Goal: Information Seeking & Learning: Compare options

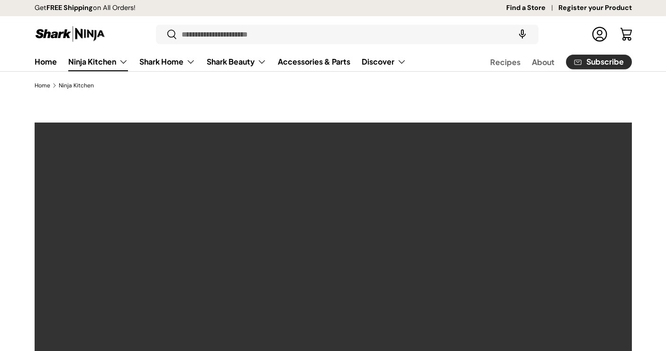
click at [286, 32] on input "Search" at bounding box center [347, 34] width 382 height 19
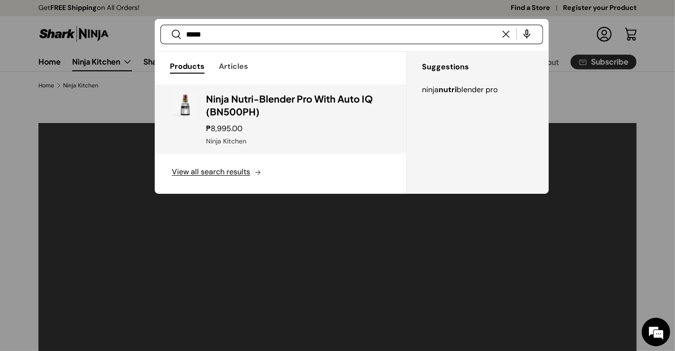
type input "*****"
click at [283, 128] on div "₱8,995.00" at bounding box center [297, 128] width 183 height 11
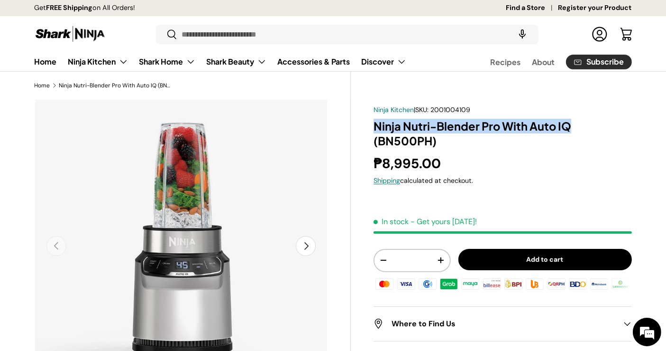
drag, startPoint x: 371, startPoint y: 125, endPoint x: 575, endPoint y: 127, distance: 204.0
copy h1 "Ninja Nutri-Blender Pro With Auto IQ"
drag, startPoint x: 243, startPoint y: 53, endPoint x: 236, endPoint y: 45, distance: 10.4
click at [243, 53] on link "Shark Beauty" at bounding box center [237, 61] width 60 height 19
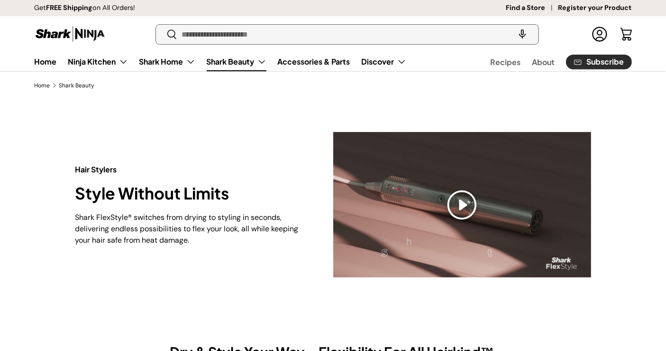
click at [222, 29] on input "Search" at bounding box center [347, 34] width 382 height 19
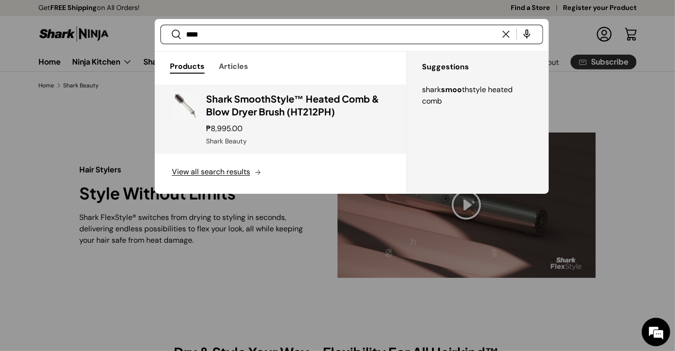
type input "****"
click at [277, 102] on h3 "Shark SmoothStyle™ Heated Comb & Blow Dryer Brush (HT212PH)" at bounding box center [297, 105] width 183 height 27
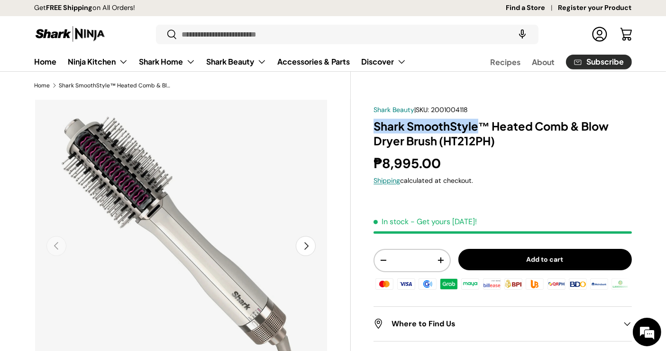
drag, startPoint x: 369, startPoint y: 126, endPoint x: 483, endPoint y: 124, distance: 114.8
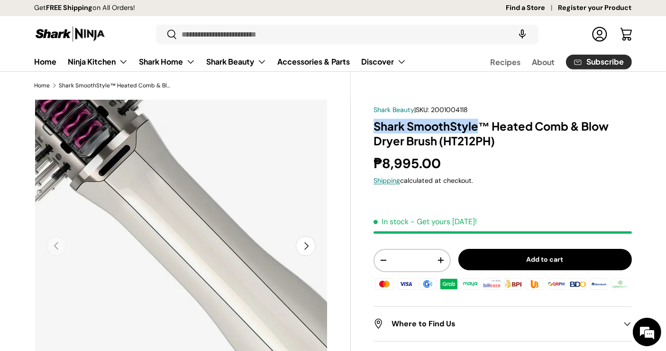
copy h1 "Shark SmoothStyle"
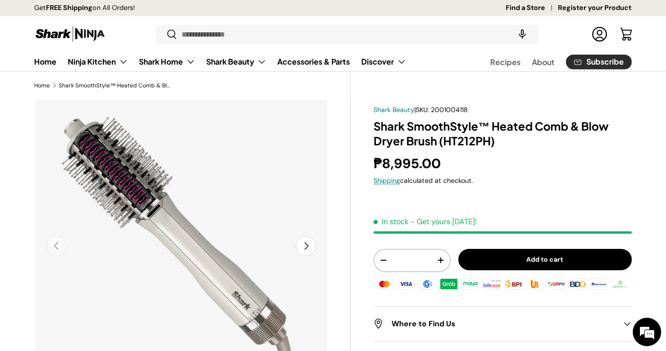
click at [342, 6] on div "Get FREE Shipping on All Orders!" at bounding box center [268, 8] width 467 height 16
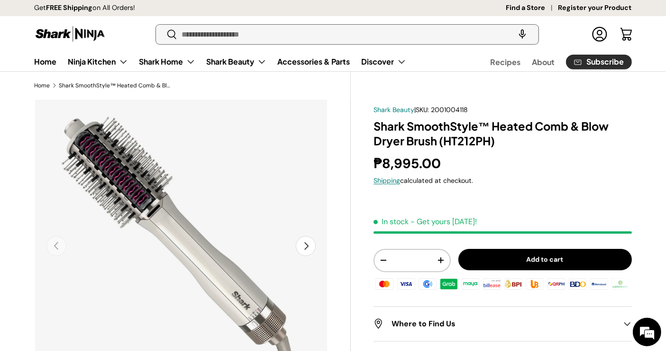
click at [339, 28] on input "Search" at bounding box center [347, 34] width 382 height 19
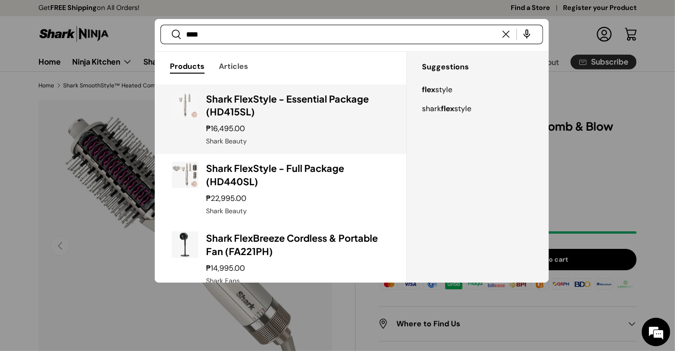
type input "****"
click at [285, 103] on h3 "Shark FlexStyle - Essential Package (HD415SL)" at bounding box center [297, 105] width 183 height 27
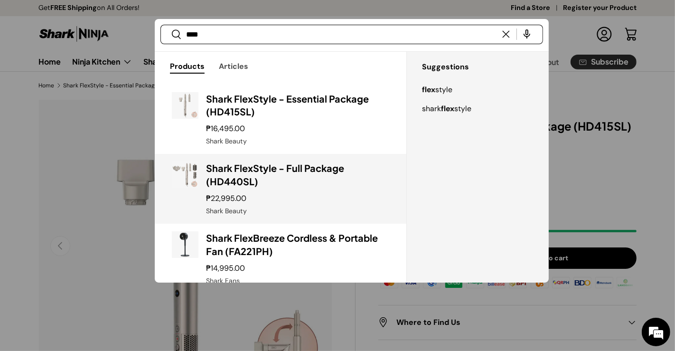
type input "****"
click at [234, 175] on h3 "Shark FlexStyle - Full Package (HD440SL)" at bounding box center [297, 174] width 183 height 27
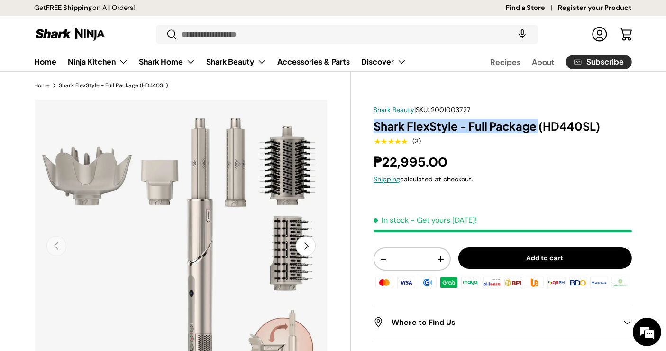
drag, startPoint x: 372, startPoint y: 121, endPoint x: 539, endPoint y: 128, distance: 167.6
copy h1 "Shark FlexStyle - Full Package"
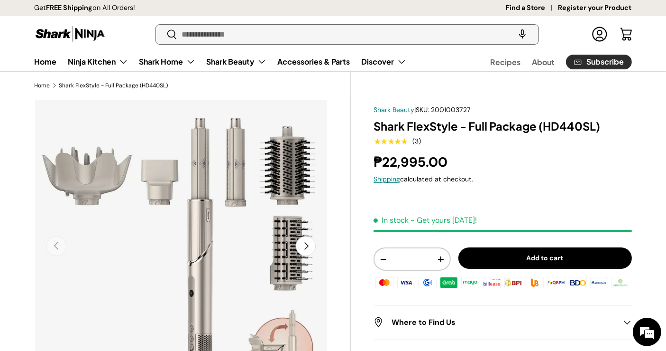
click at [302, 34] on input "Search" at bounding box center [347, 34] width 382 height 19
type input "*****"
click at [156, 24] on button "Search" at bounding box center [166, 35] width 21 height 22
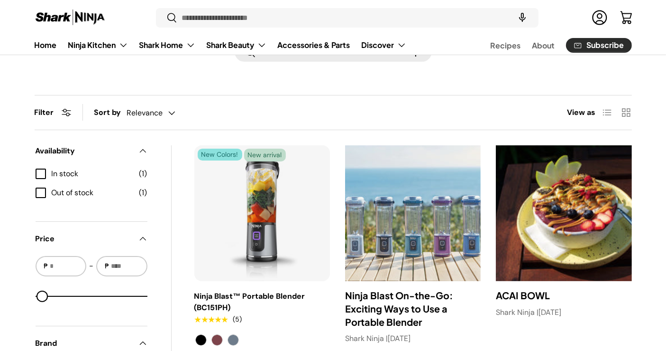
scroll to position [105, 0]
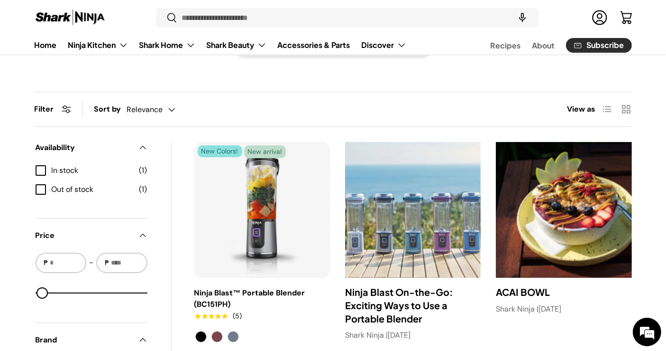
click at [0, 0] on img "Ninja Blast™ Portable Blender (BC151PH)" at bounding box center [0, 0] width 0 height 0
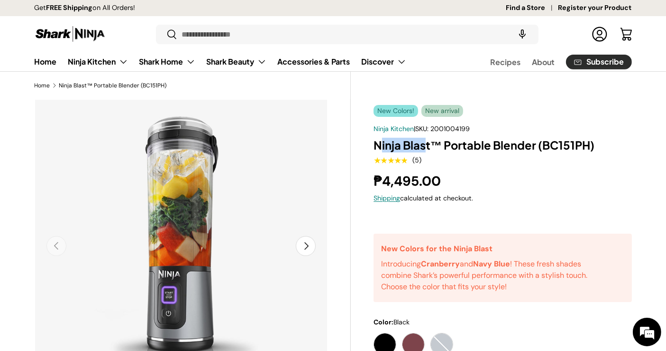
drag, startPoint x: 379, startPoint y: 139, endPoint x: 423, endPoint y: 142, distance: 43.8
click at [423, 142] on h1 "Ninja Blast™ Portable Blender (BC151PH)" at bounding box center [503, 145] width 258 height 15
click at [417, 142] on h1 "Ninja Blast™ Portable Blender (BC151PH)" at bounding box center [503, 145] width 258 height 15
drag, startPoint x: 375, startPoint y: 141, endPoint x: 518, endPoint y: 126, distance: 144.1
click at [518, 126] on div "New Colors! New arrival New Colors! New arrival New Colors! Sold out New arriva…" at bounding box center [503, 335] width 258 height 460
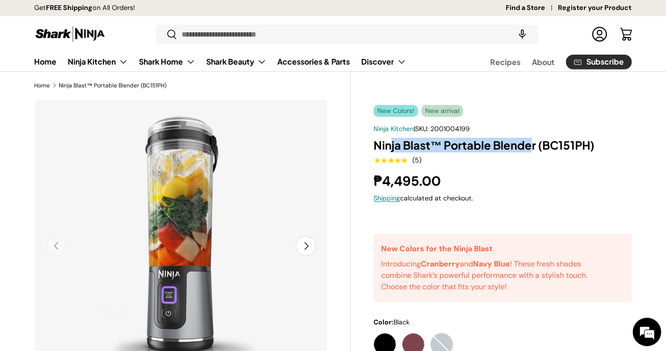
drag, startPoint x: 534, startPoint y: 145, endPoint x: 390, endPoint y: 145, distance: 143.7
click at [390, 145] on h1 "Ninja Blast™ Portable Blender (BC151PH)" at bounding box center [503, 145] width 258 height 15
drag, startPoint x: 579, startPoint y: 143, endPoint x: 566, endPoint y: 143, distance: 12.8
click at [580, 143] on h1 "Ninja Blast™ Portable Blender (BC151PH)" at bounding box center [503, 145] width 258 height 15
drag, startPoint x: 539, startPoint y: 143, endPoint x: 373, endPoint y: 144, distance: 165.5
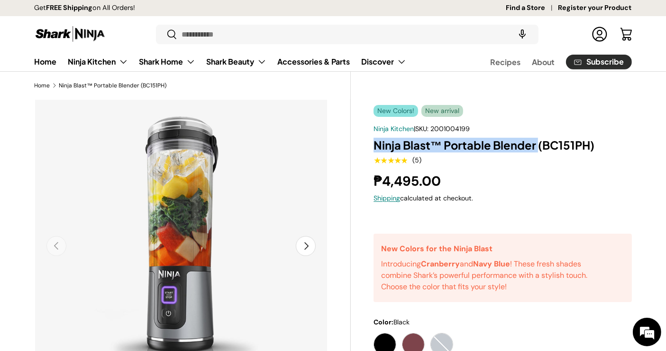
copy h1 "Ninja Blast™ Portable Blender"
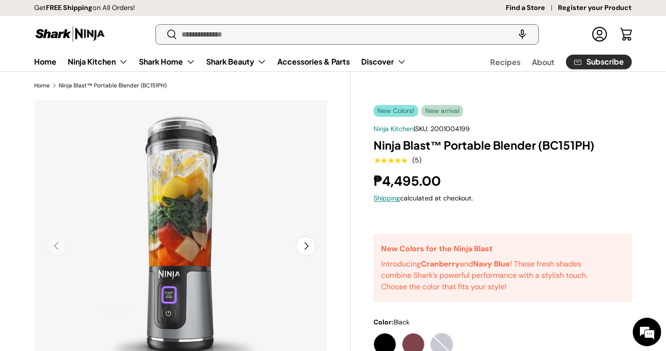
click at [239, 32] on input "Search" at bounding box center [347, 34] width 382 height 19
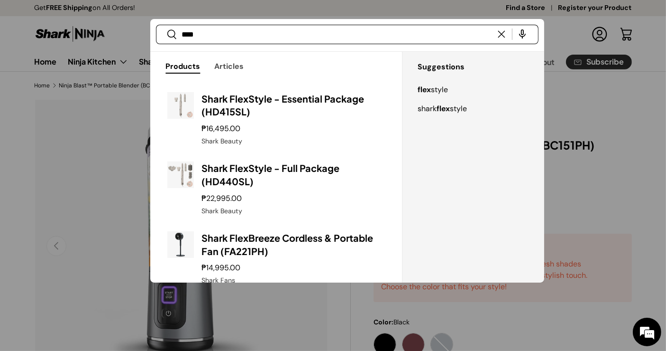
type input "****"
click at [156, 24] on button "Search" at bounding box center [166, 35] width 21 height 22
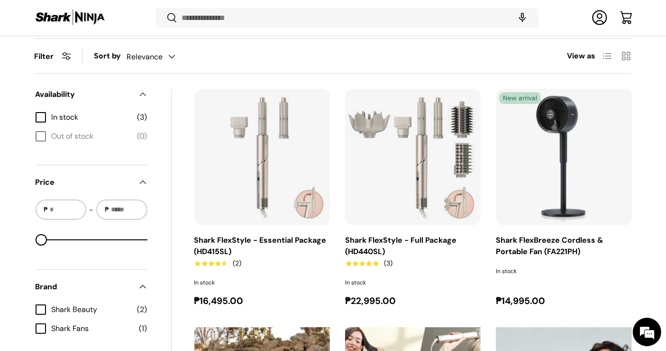
click at [0, 0] on img "Shark FlexBreeze Cordless & Portable Fan (FA221PH)" at bounding box center [0, 0] width 0 height 0
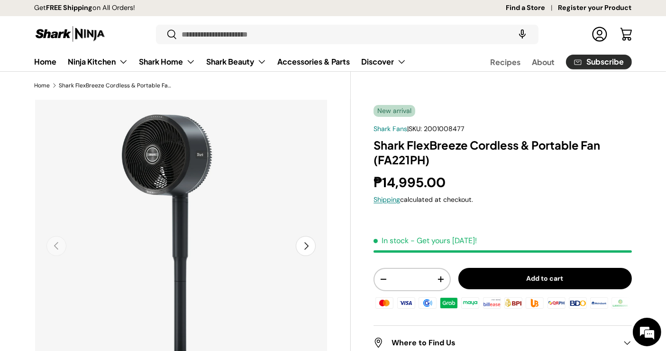
click at [390, 148] on h1 "Shark FlexBreeze Cordless & Portable Fan (FA221PH)" at bounding box center [503, 152] width 258 height 29
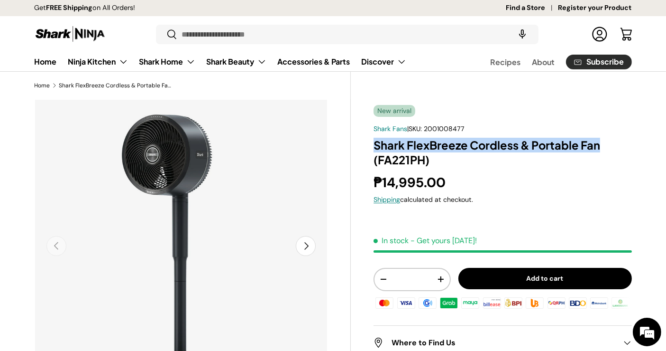
drag, startPoint x: 377, startPoint y: 144, endPoint x: 601, endPoint y: 144, distance: 223.9
click at [601, 144] on h1 "Shark FlexBreeze Cordless & Portable Fan (FA221PH)" at bounding box center [503, 152] width 258 height 29
copy h1 "Shark FlexBreeze Cordless & Portable Fan"
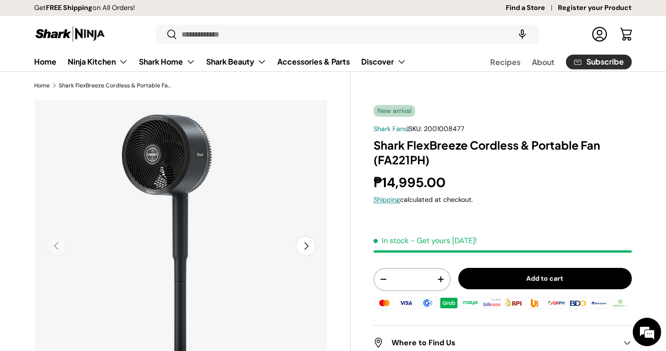
click at [273, 14] on div "Get FREE Shipping on All Orders!" at bounding box center [268, 8] width 467 height 16
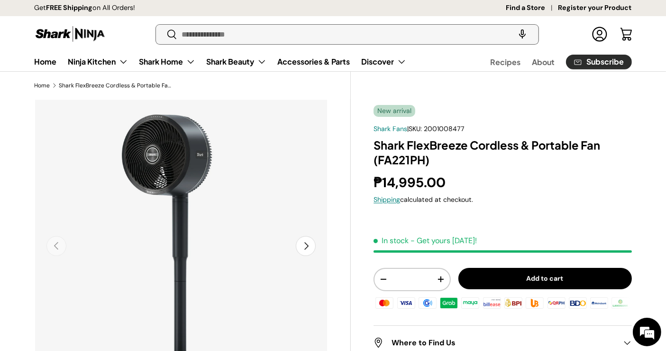
click at [273, 31] on input "Search" at bounding box center [347, 34] width 382 height 19
type input "*"
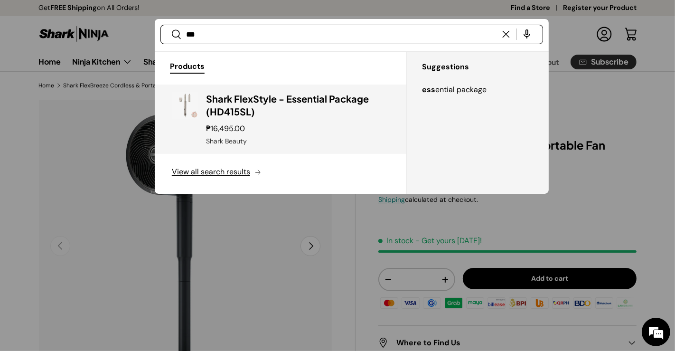
type input "***"
click at [279, 96] on h3 "Shark FlexStyle - Essential Package (HD415SL)" at bounding box center [297, 105] width 183 height 27
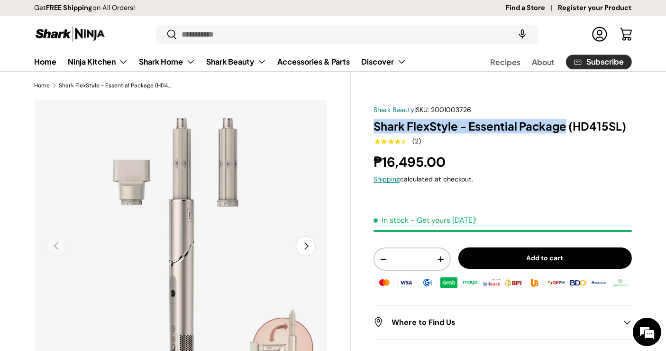
click at [567, 129] on h1 "Shark FlexStyle - Essential Package (HD415SL)" at bounding box center [503, 126] width 258 height 15
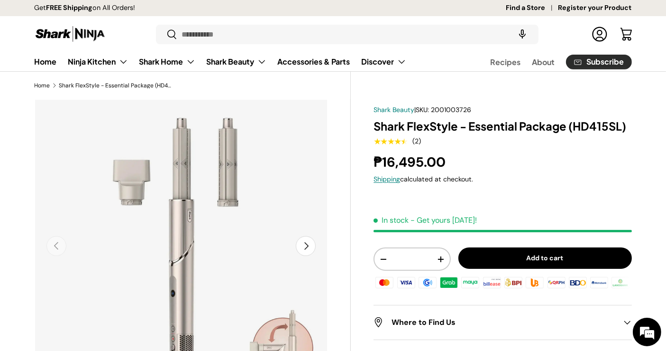
drag, startPoint x: 237, startPoint y: 23, endPoint x: 233, endPoint y: 38, distance: 16.2
click at [235, 26] on store-header "Search Search Reset Log in Cart Menu Home Ninja Kitchen Back Ninja Kitchen Cook…" at bounding box center [333, 43] width 666 height 55
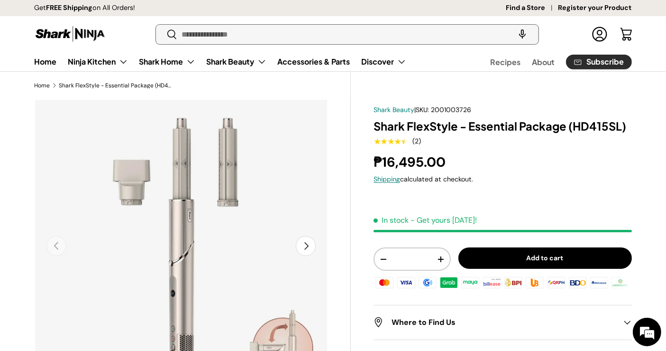
click at [232, 39] on input "Search" at bounding box center [347, 34] width 382 height 19
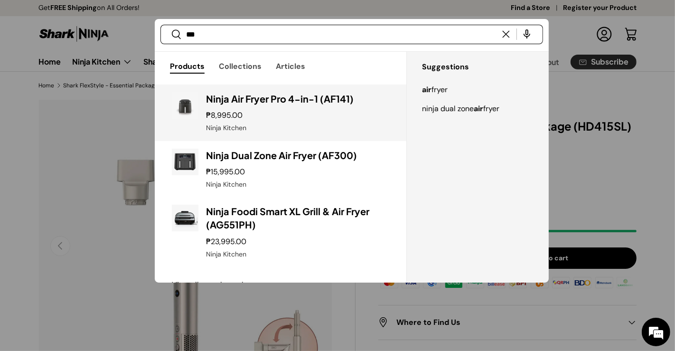
type input "***"
click at [274, 98] on h3 "Ninja Air Fryer Pro 4-in-1 (AF141)" at bounding box center [297, 98] width 183 height 13
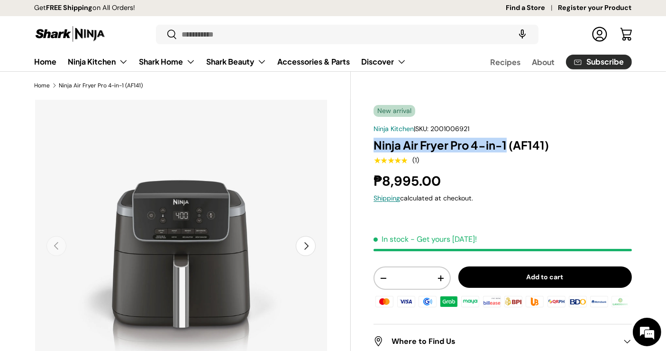
click at [433, 147] on h1 "Ninja Air Fryer Pro 4-in-1 (AF141)" at bounding box center [503, 145] width 258 height 15
drag, startPoint x: 475, startPoint y: 137, endPoint x: 486, endPoint y: 140, distance: 11.3
click at [476, 138] on h1 "Ninja Air Fryer Pro 4-in-1 (AF141)" at bounding box center [503, 145] width 258 height 15
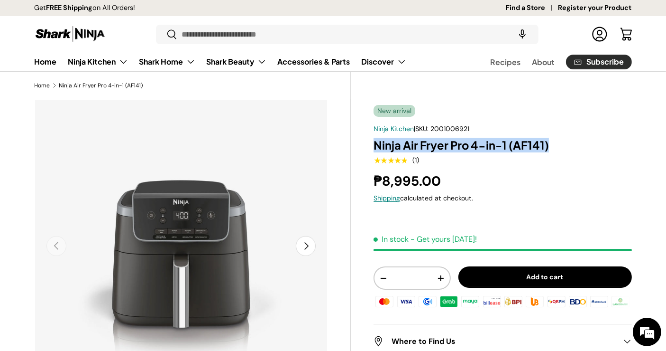
click at [463, 144] on h1 "Ninja Air Fryer Pro 4-in-1 (AF141)" at bounding box center [503, 145] width 258 height 15
drag, startPoint x: 505, startPoint y: 144, endPoint x: 362, endPoint y: 146, distance: 142.8
copy h1 "Ninja Air Fryer Pro 4-in-1"
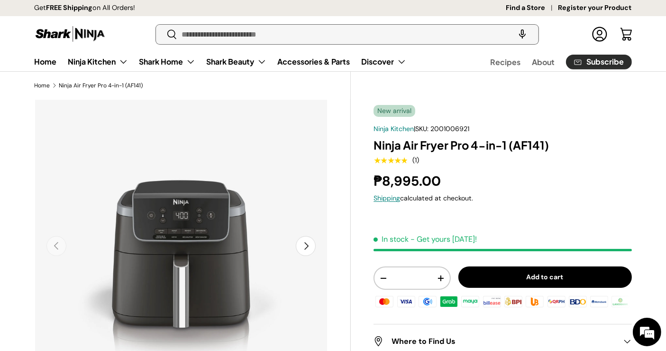
click at [281, 34] on input "Search" at bounding box center [347, 34] width 382 height 19
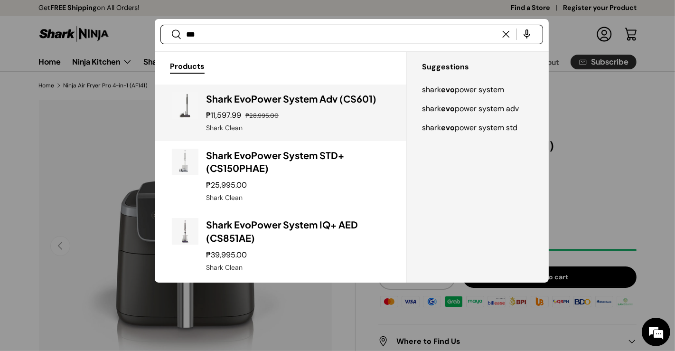
type input "***"
click at [312, 114] on div "₱11,597.99 ₱28,995.00" at bounding box center [297, 115] width 183 height 11
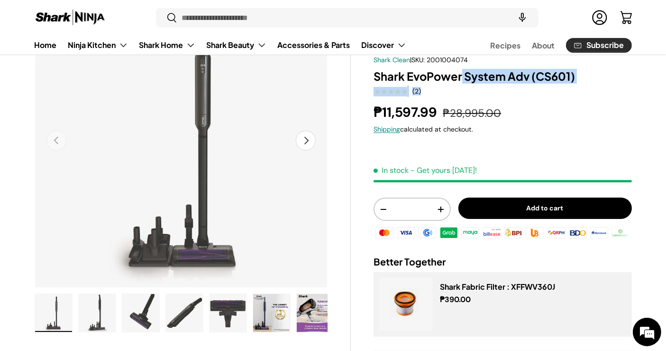
drag, startPoint x: 367, startPoint y: 76, endPoint x: 498, endPoint y: 75, distance: 131.4
click at [462, 75] on div "60% off Shark Clean | SKU: 2001004074 Shark EvoPower System Adv (CS601) ★★★★★ (…" at bounding box center [491, 279] width 281 height 571
click at [498, 75] on h1 "Shark EvoPower System Adv (CS601)" at bounding box center [503, 76] width 258 height 15
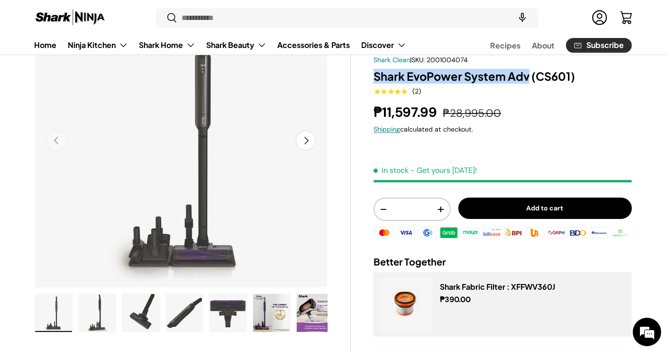
drag, startPoint x: 530, startPoint y: 77, endPoint x: 375, endPoint y: 76, distance: 154.6
click at [375, 76] on h1 "Shark EvoPower System Adv (CS601)" at bounding box center [503, 76] width 258 height 15
copy h1 "Shark EvoPower System Adv"
